Goal: Information Seeking & Learning: Learn about a topic

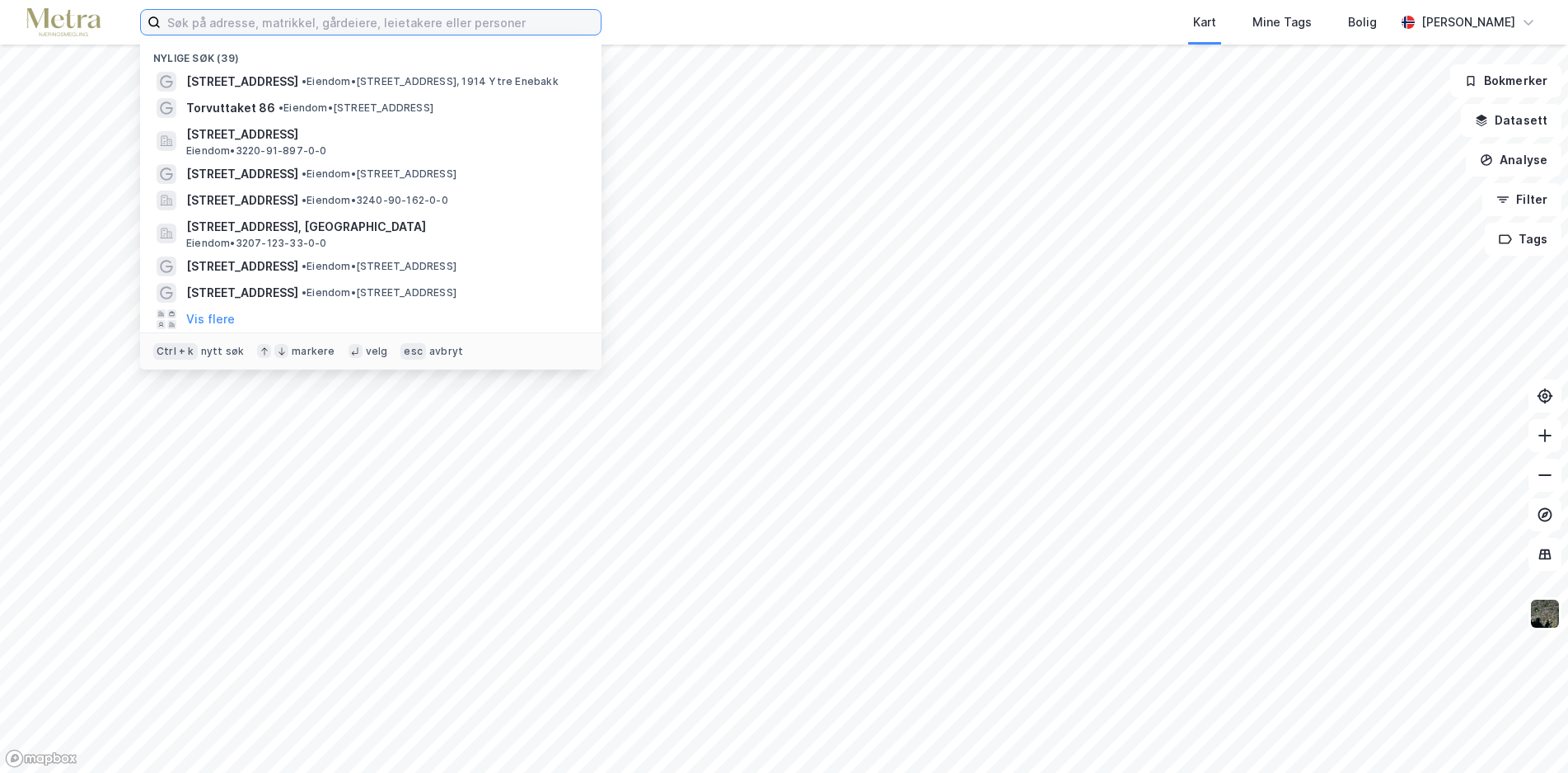
click at [200, 22] on input at bounding box center [380, 22] width 440 height 25
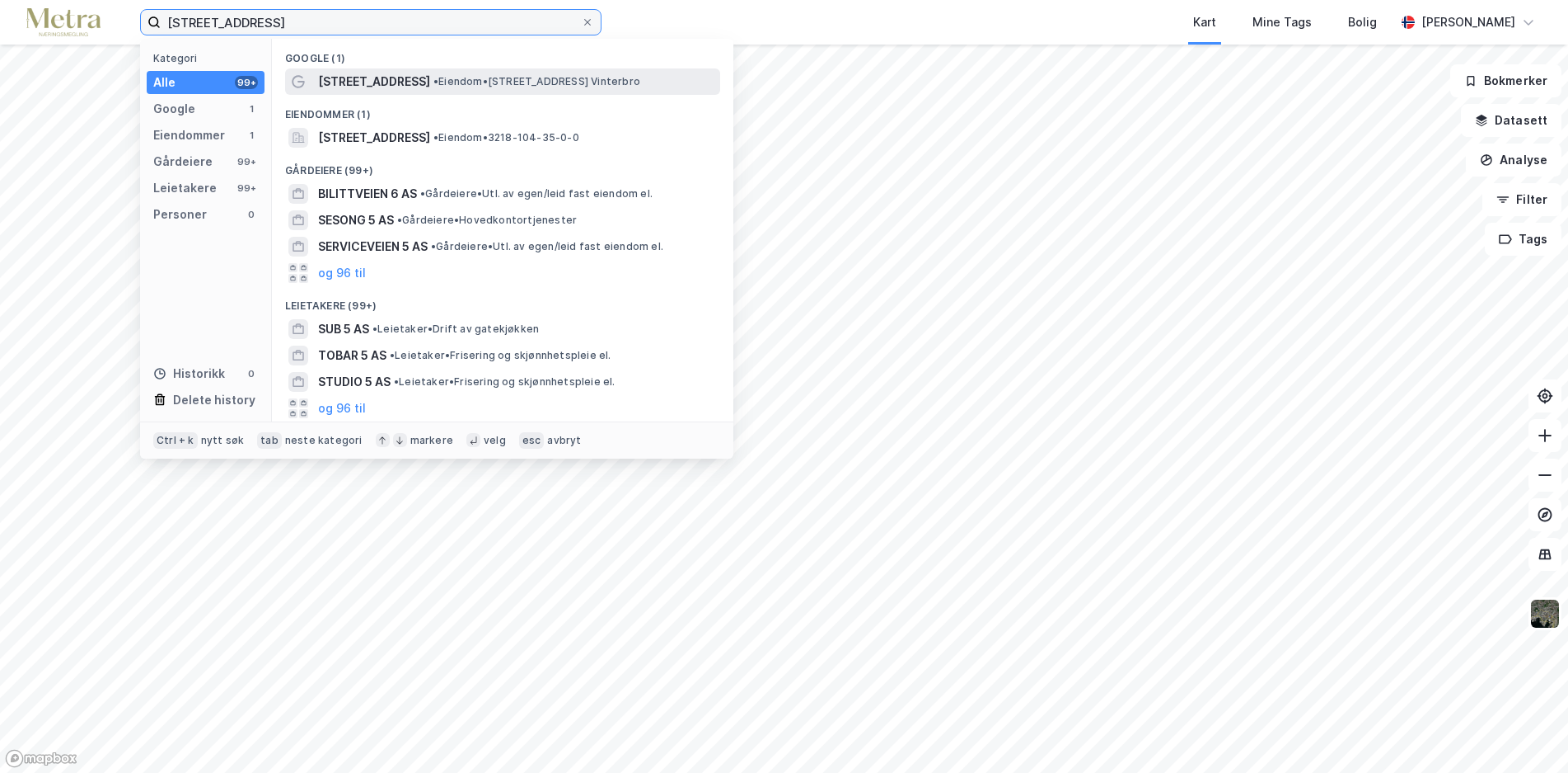
type input "[STREET_ADDRESS]"
click at [365, 83] on span "[STREET_ADDRESS]" at bounding box center [375, 82] width 112 height 20
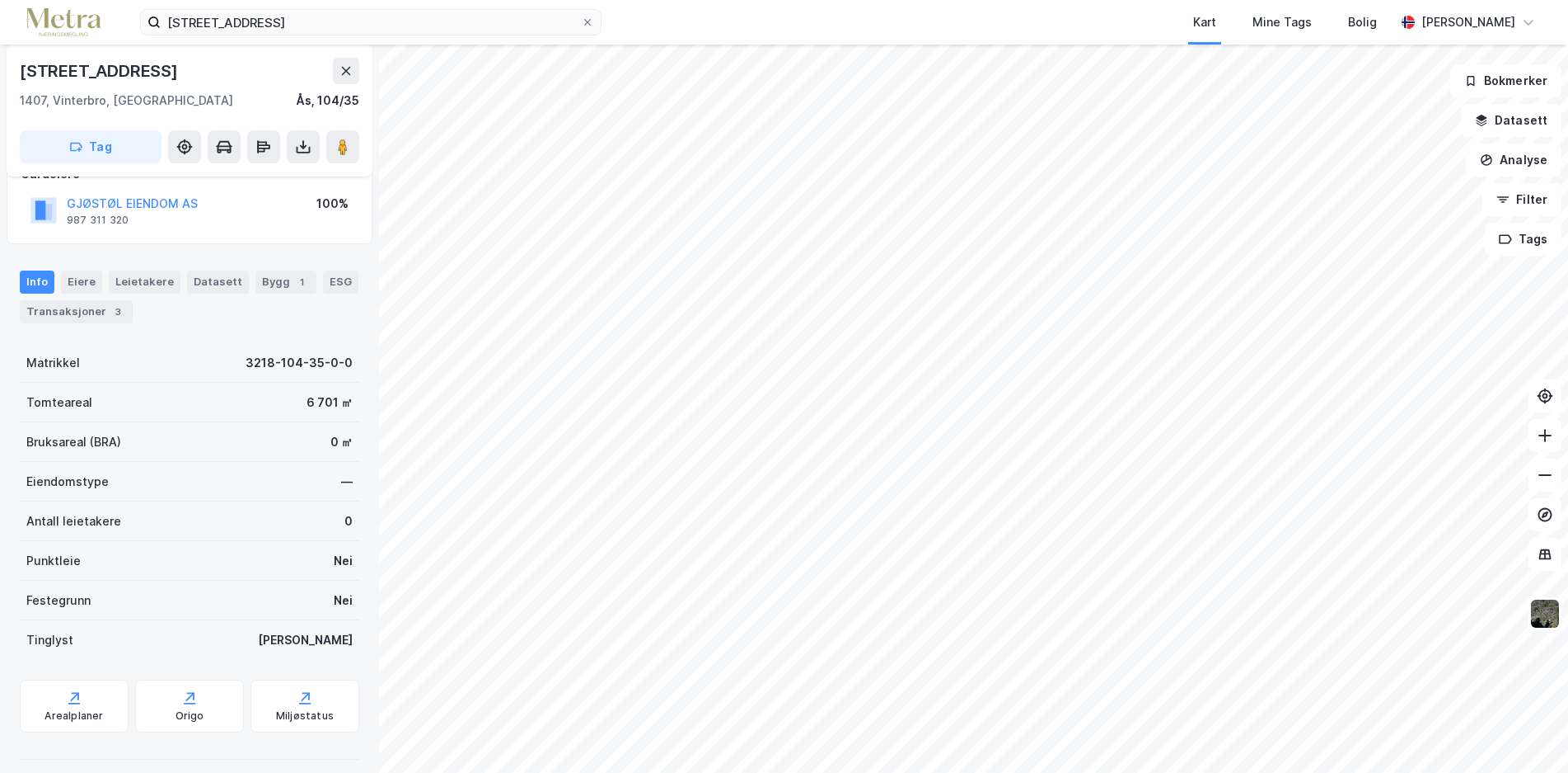
scroll to position [125, 0]
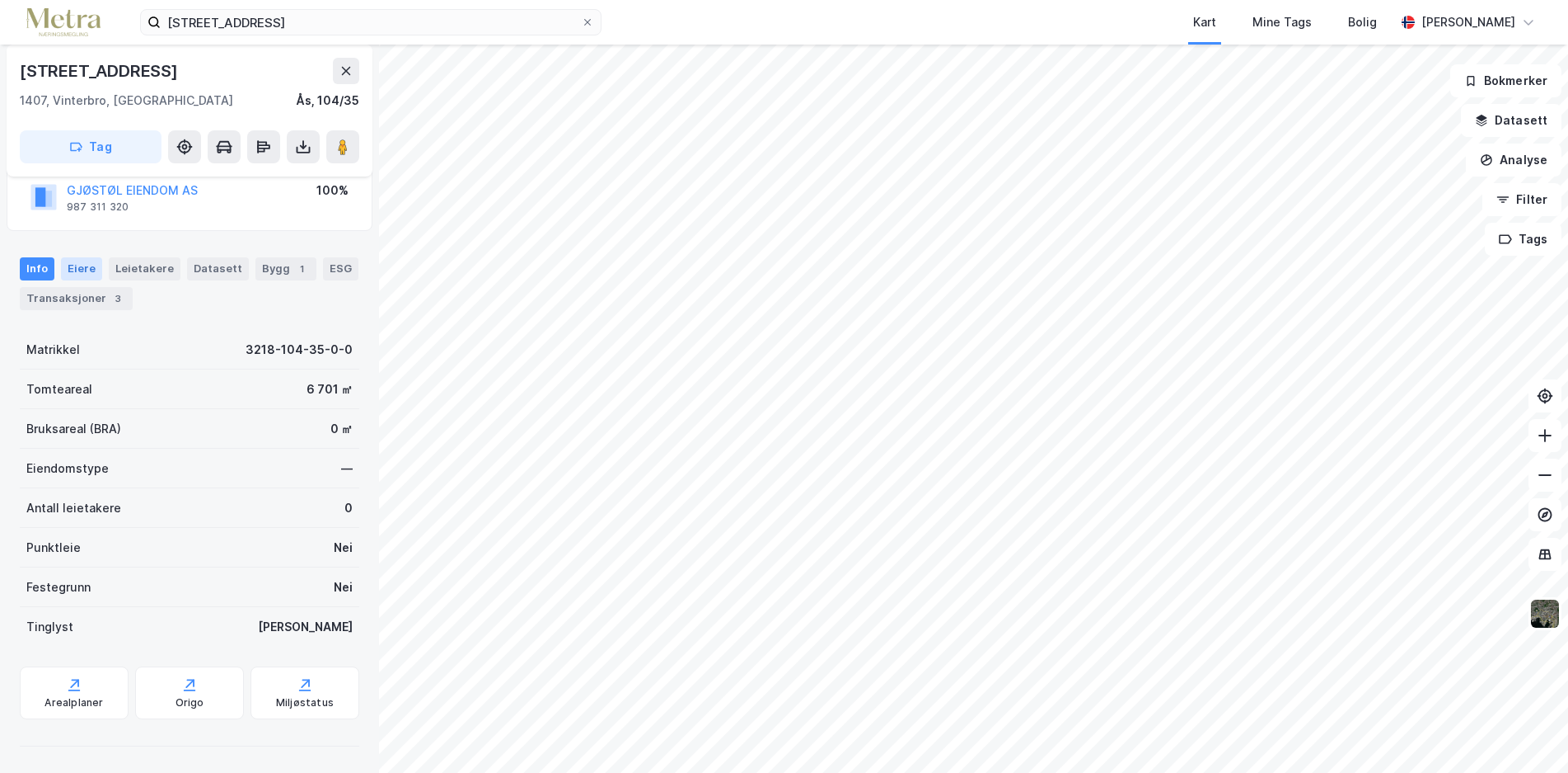
click at [85, 268] on div "Eiere" at bounding box center [82, 268] width 41 height 23
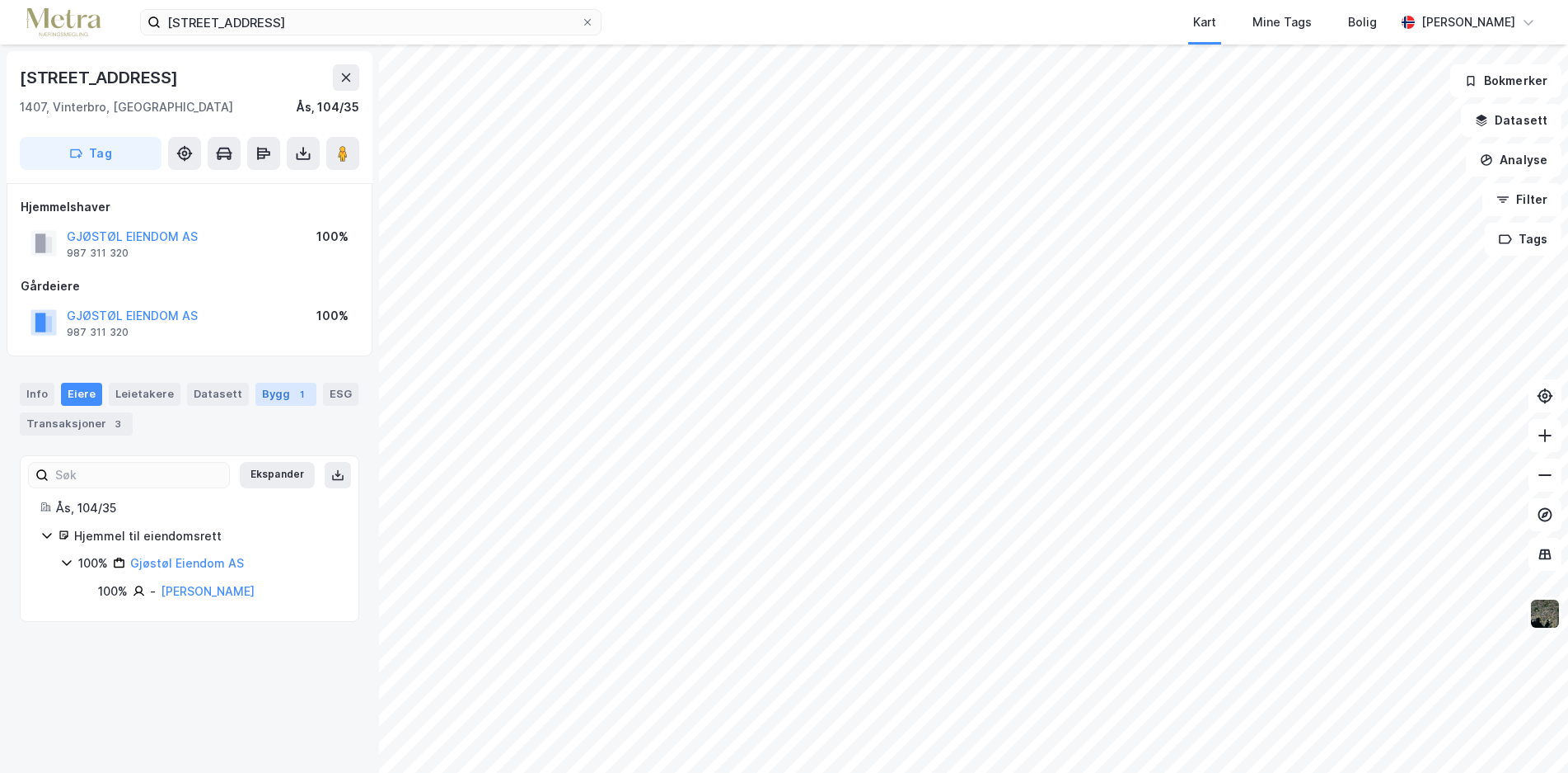
click at [293, 390] on div "1" at bounding box center [301, 393] width 17 height 17
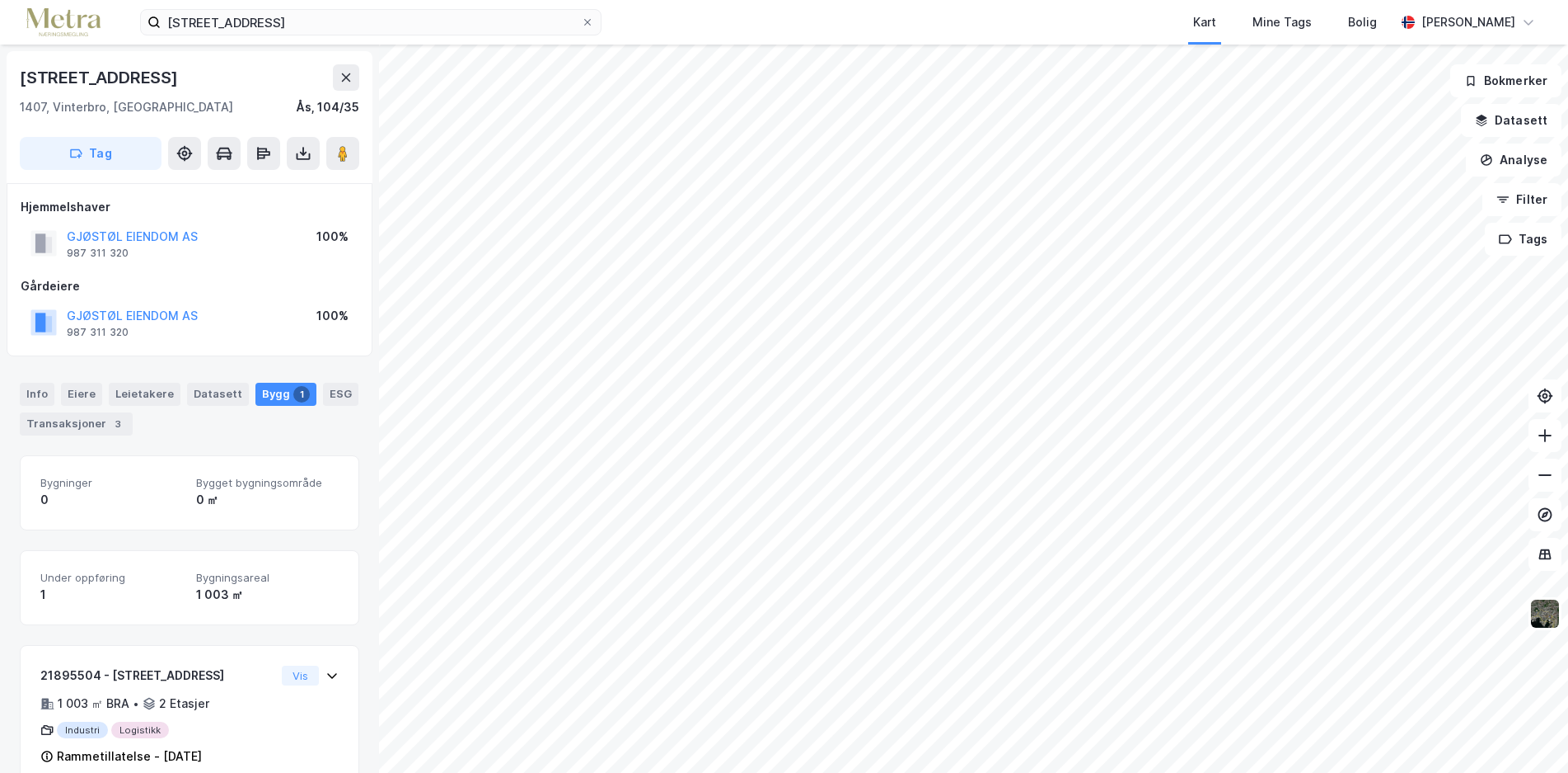
scroll to position [33, 0]
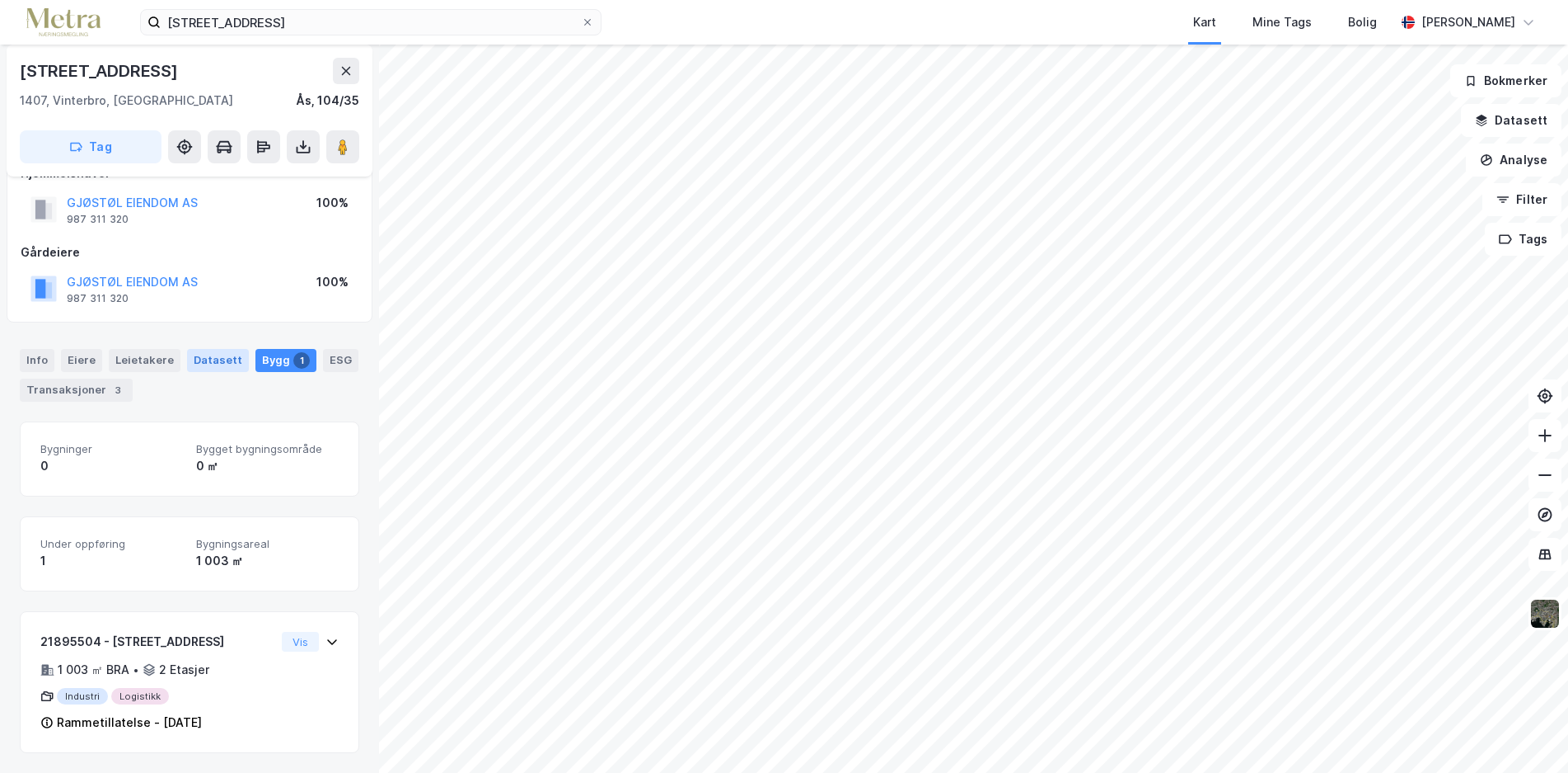
click at [215, 358] on div "Datasett" at bounding box center [217, 360] width 62 height 23
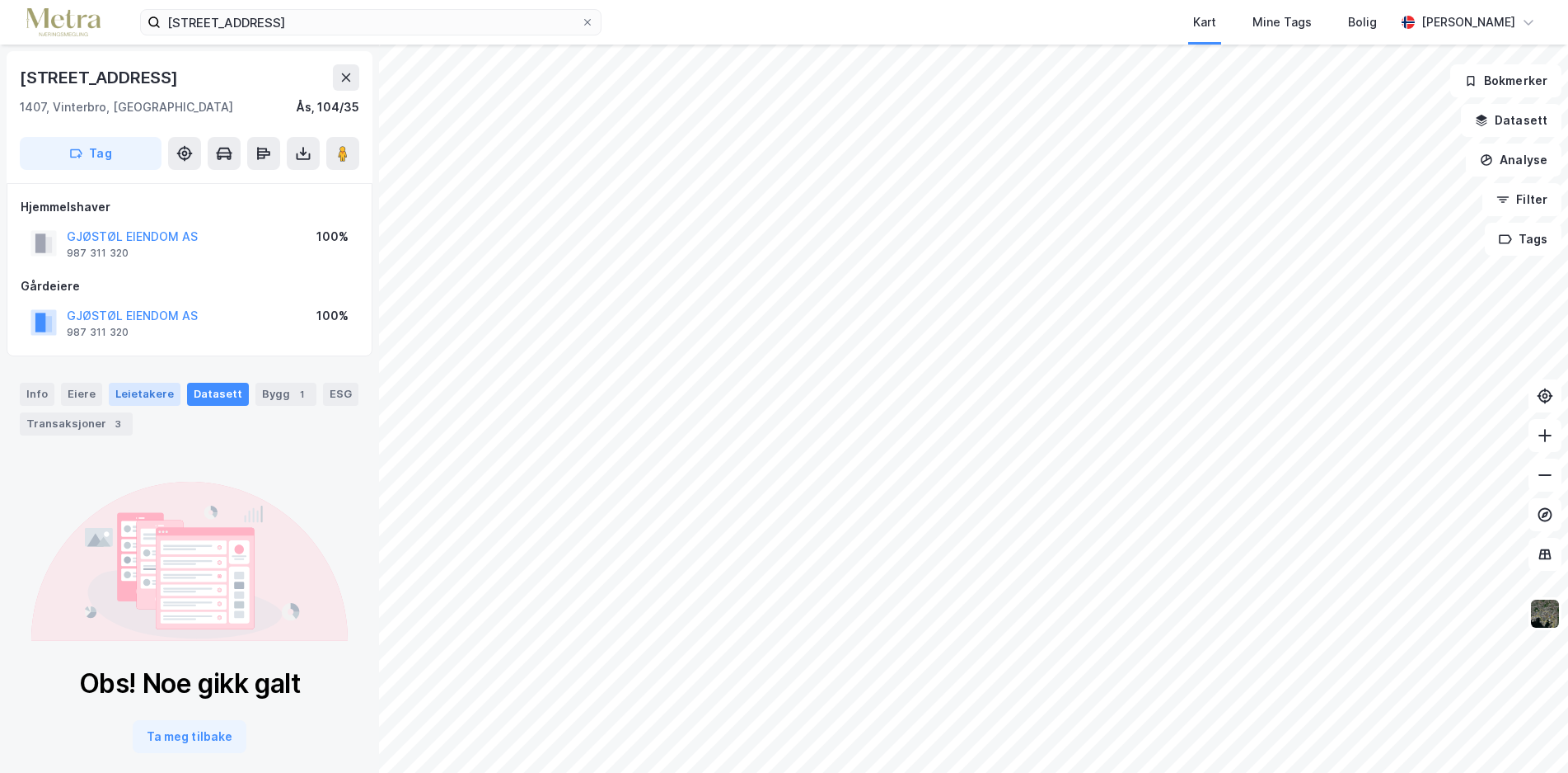
click at [148, 392] on div "Leietakere" at bounding box center [145, 393] width 72 height 23
click at [147, 390] on div "Leietakere" at bounding box center [145, 393] width 72 height 23
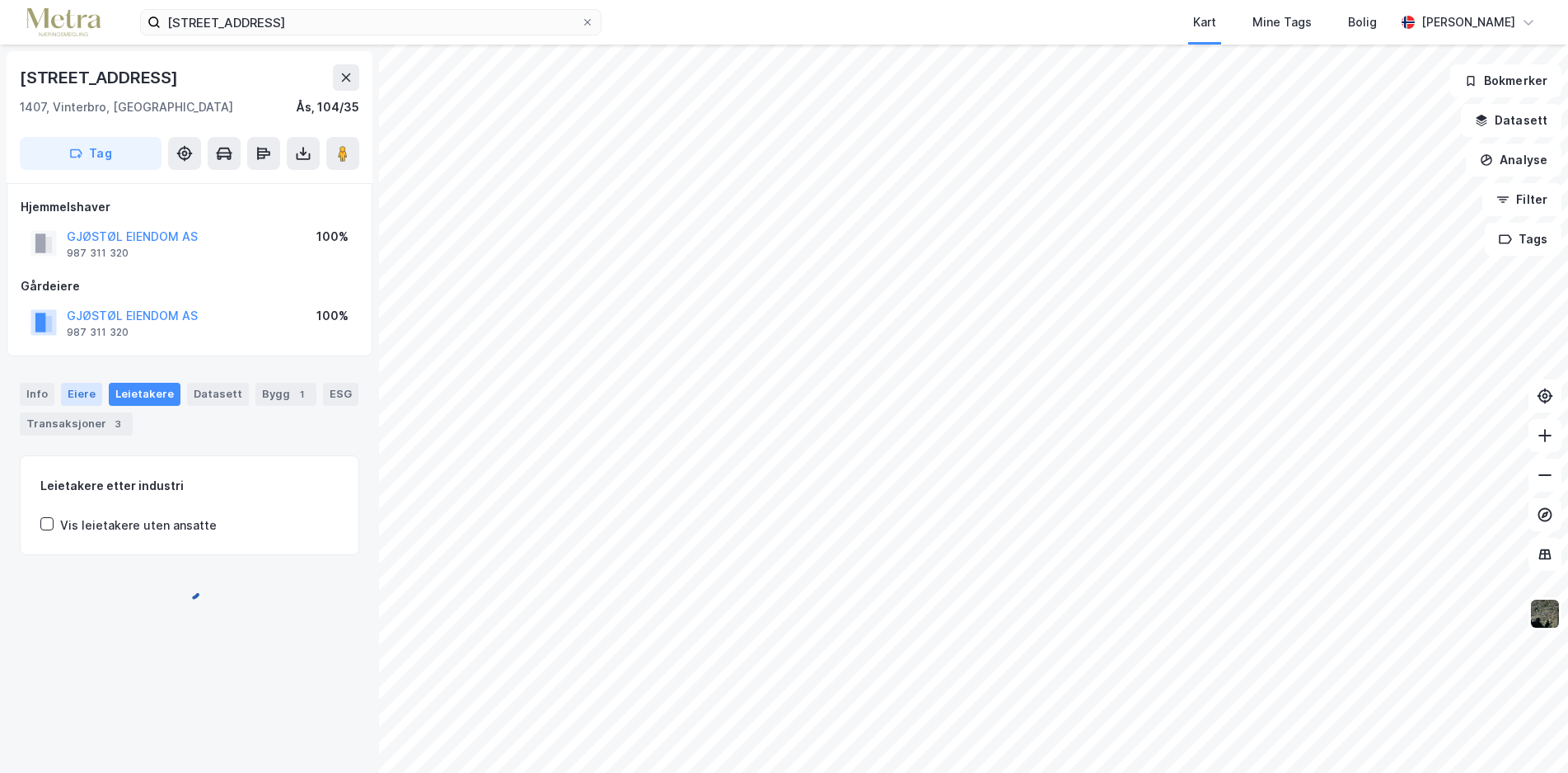
click at [80, 389] on div "Eiere" at bounding box center [82, 393] width 41 height 23
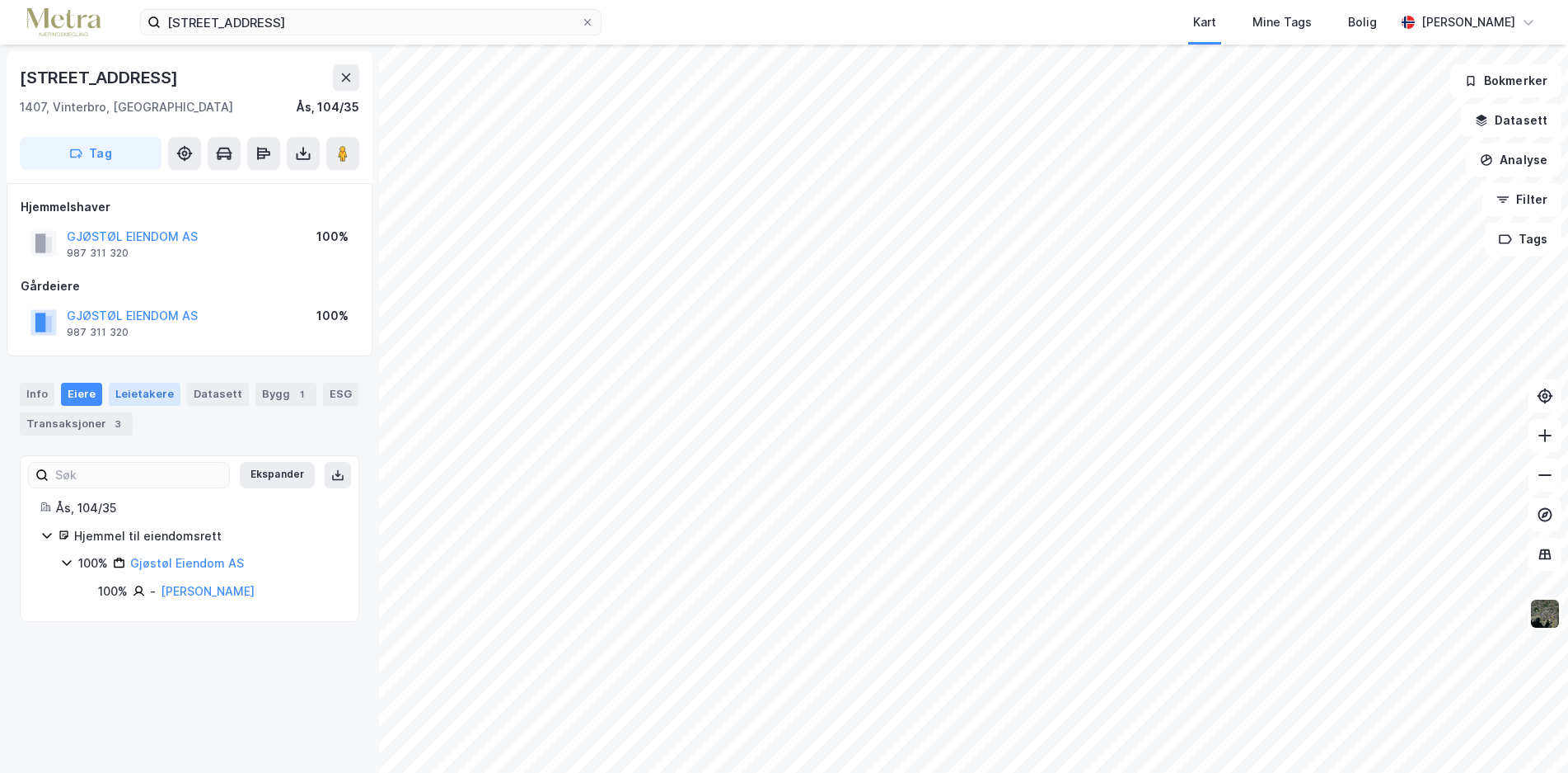
click at [151, 389] on div "Leietakere" at bounding box center [145, 393] width 72 height 23
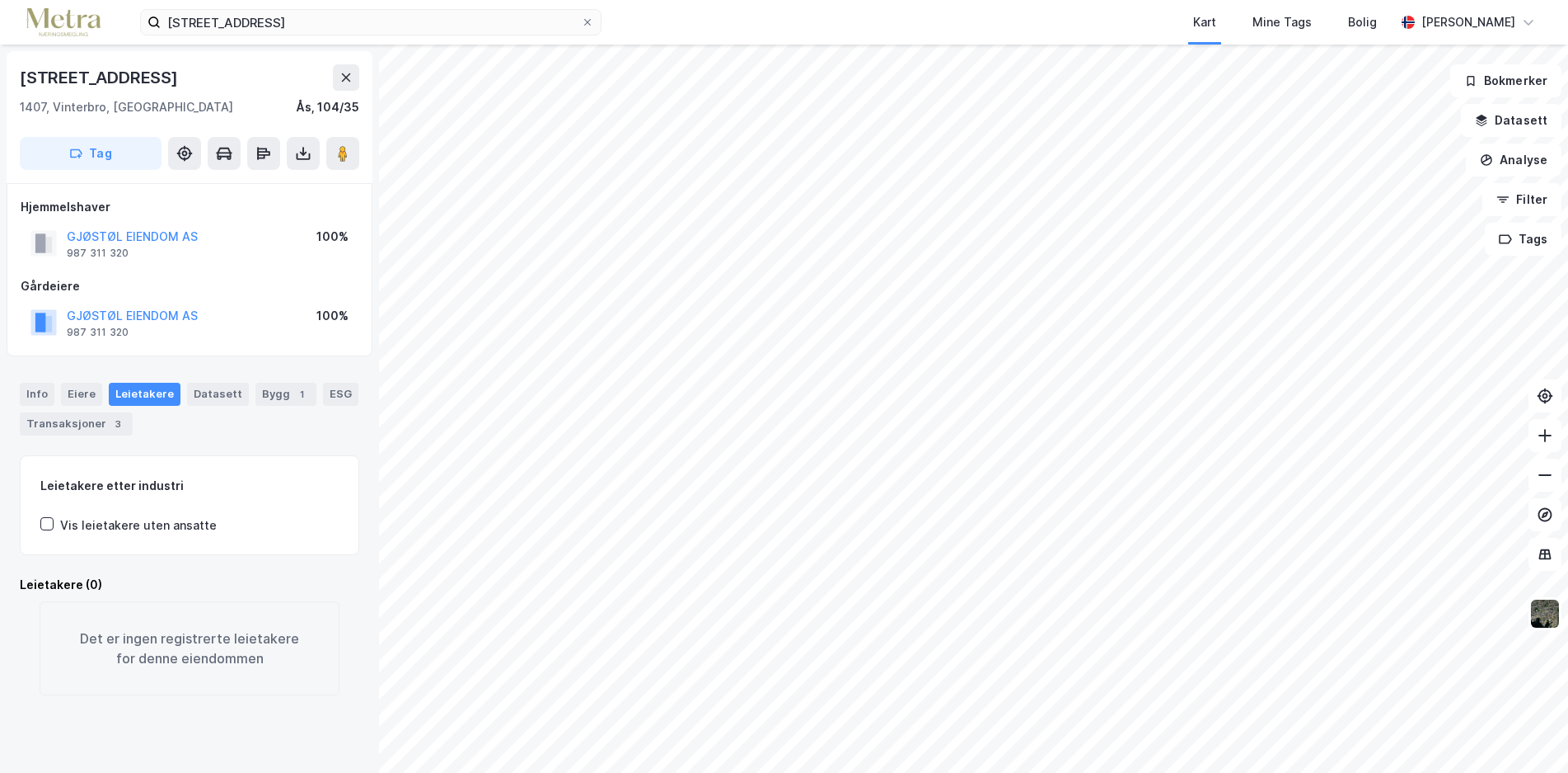
click at [151, 390] on div "Leietakere" at bounding box center [145, 393] width 72 height 23
click at [47, 524] on icon at bounding box center [47, 523] width 9 height 6
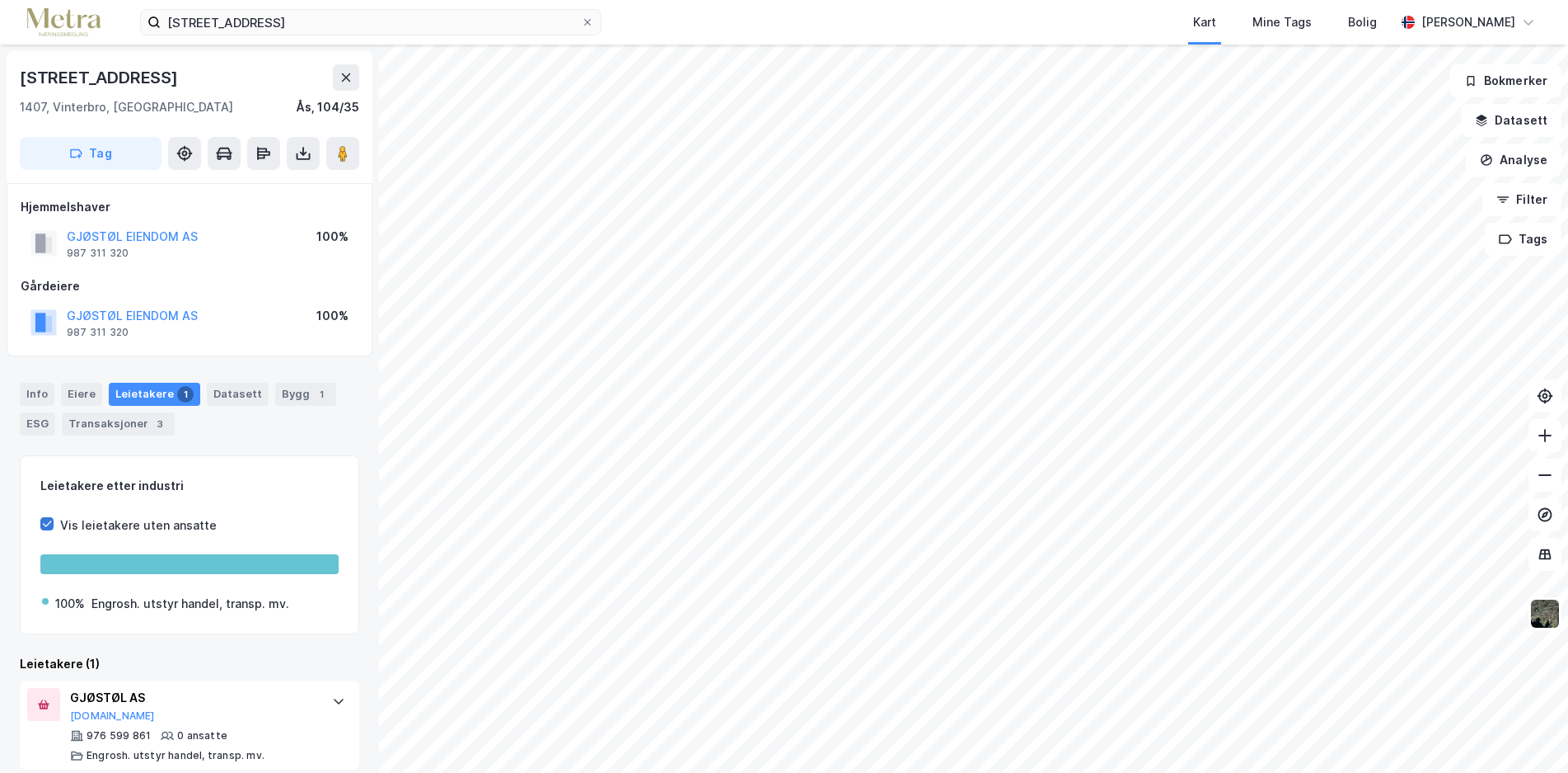
click at [46, 522] on icon at bounding box center [47, 523] width 12 height 12
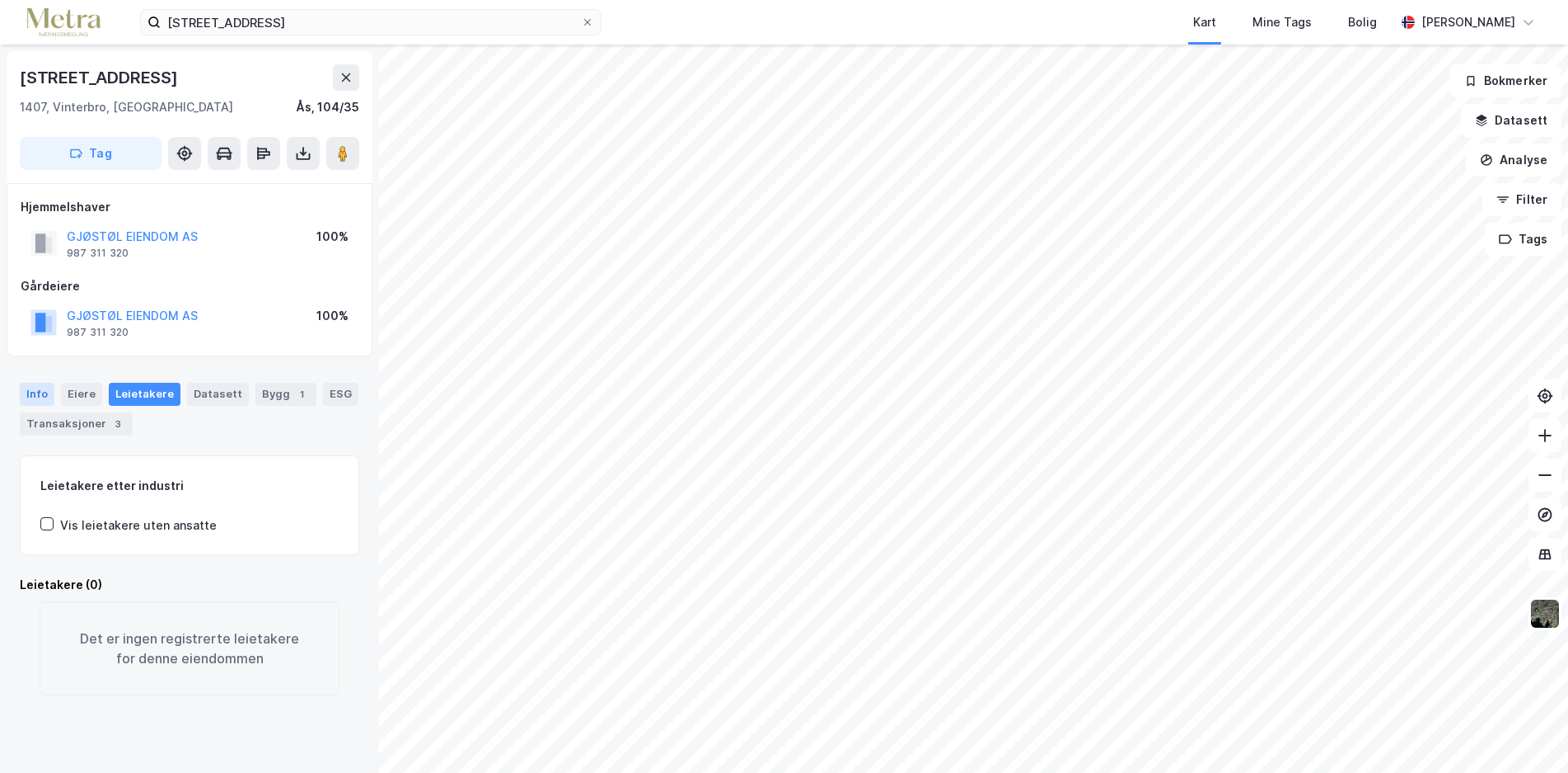
click at [38, 385] on div "Info" at bounding box center [36, 393] width 34 height 23
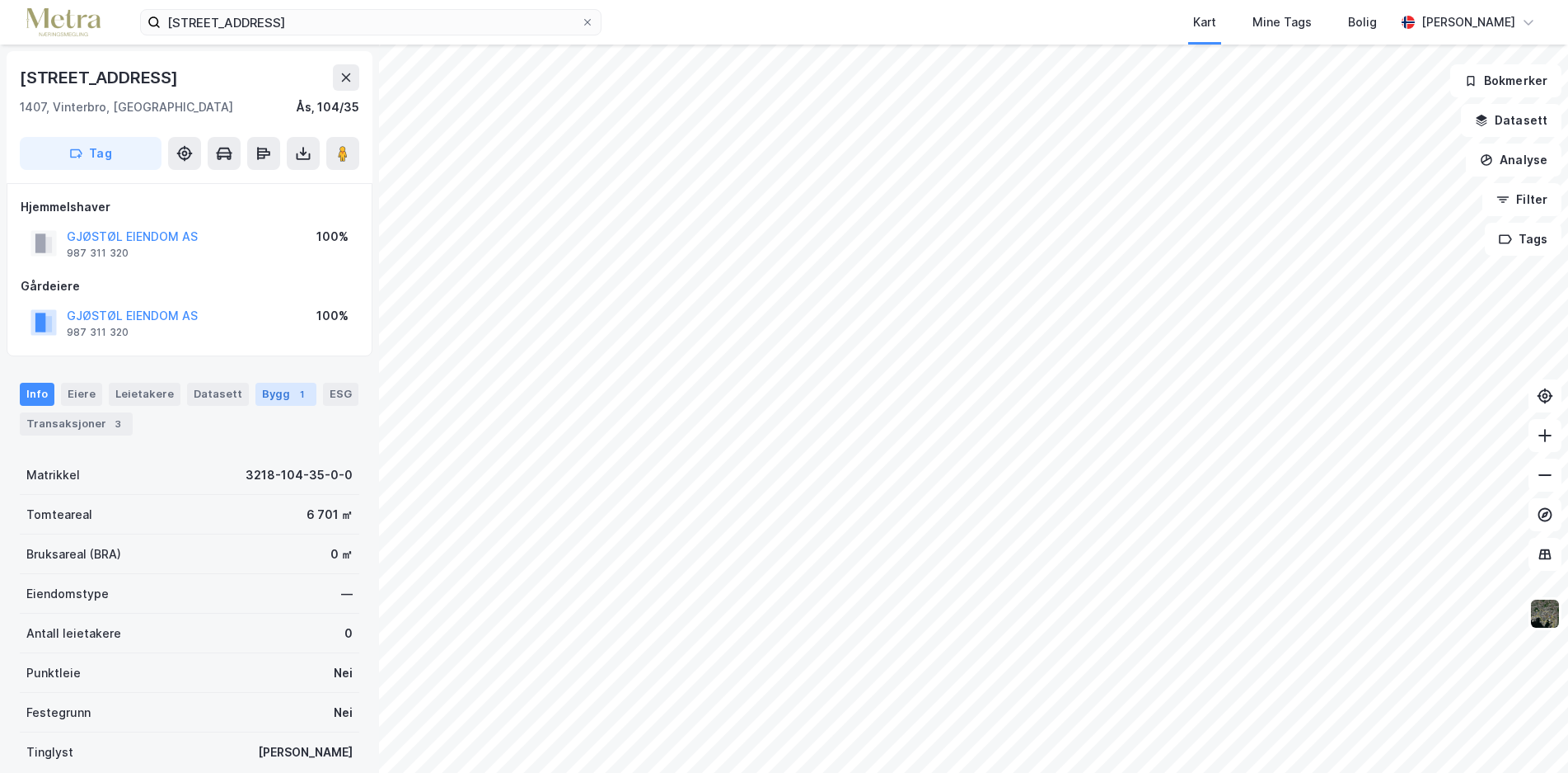
click at [261, 386] on div "Bygg 1" at bounding box center [286, 393] width 61 height 23
